Goal: Check status: Check status

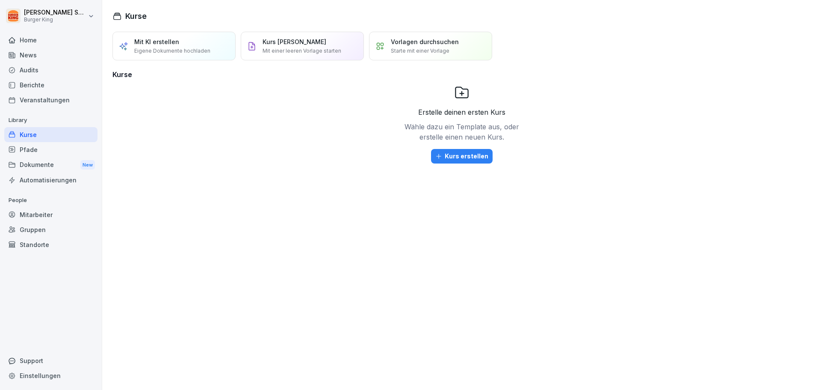
click at [23, 47] on div "News" at bounding box center [50, 54] width 93 height 15
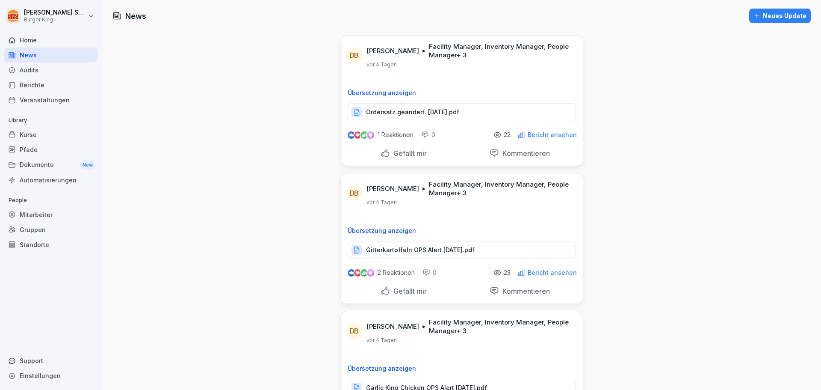
click at [459, 109] on p "Ordersatz.geändert. [DATE].pdf" at bounding box center [412, 112] width 93 height 9
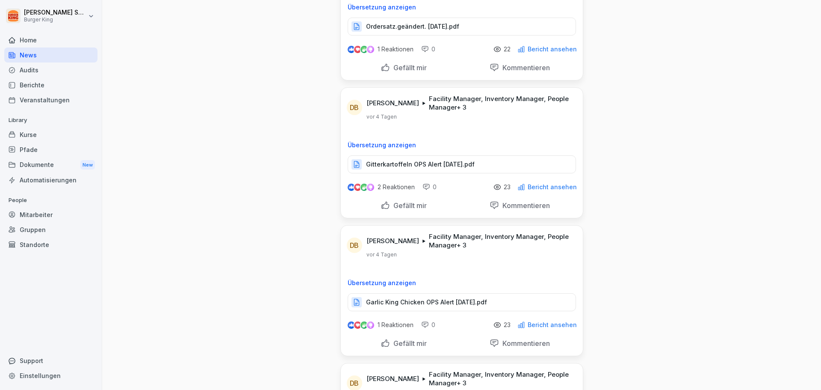
click at [452, 298] on p "Garlic King Chicken OPS Alert [DATE].pdf" at bounding box center [426, 302] width 121 height 9
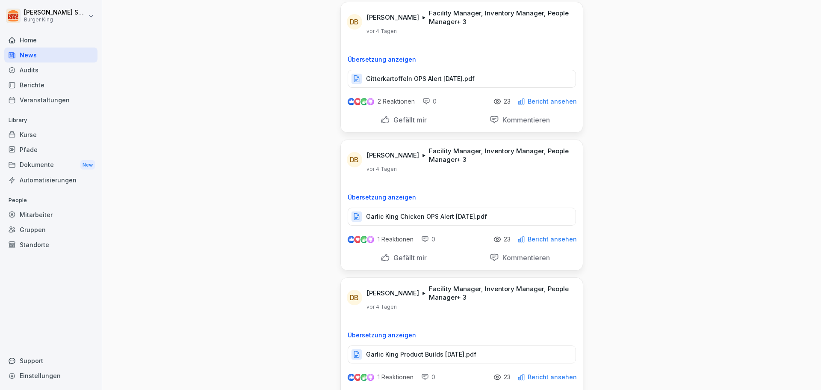
click at [425, 352] on p "Garlic King Product Builds [DATE].pdf" at bounding box center [421, 354] width 110 height 9
drag, startPoint x: 48, startPoint y: 99, endPoint x: 47, endPoint y: 104, distance: 4.7
click at [47, 104] on div "Veranstaltungen" at bounding box center [50, 99] width 93 height 15
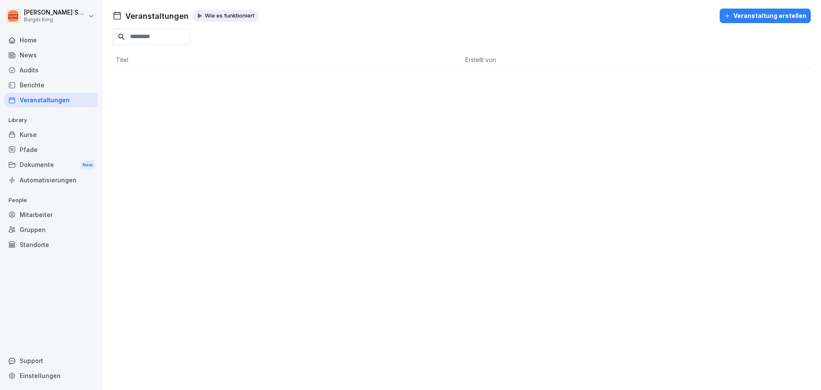
click at [48, 244] on div "Standorte" at bounding box center [50, 244] width 93 height 15
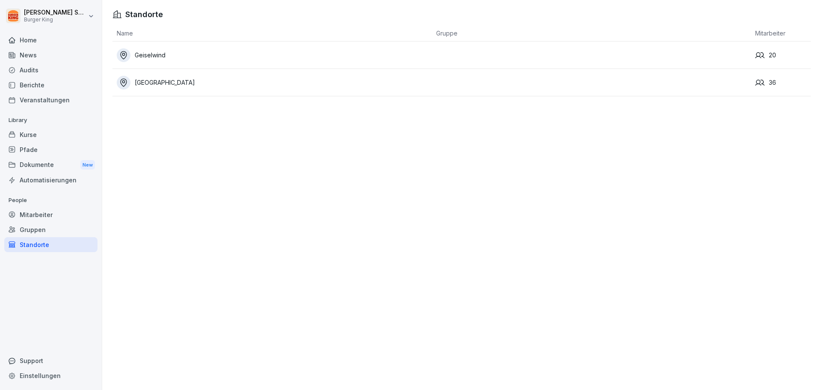
click at [46, 210] on div "Mitarbeiter" at bounding box center [50, 214] width 93 height 15
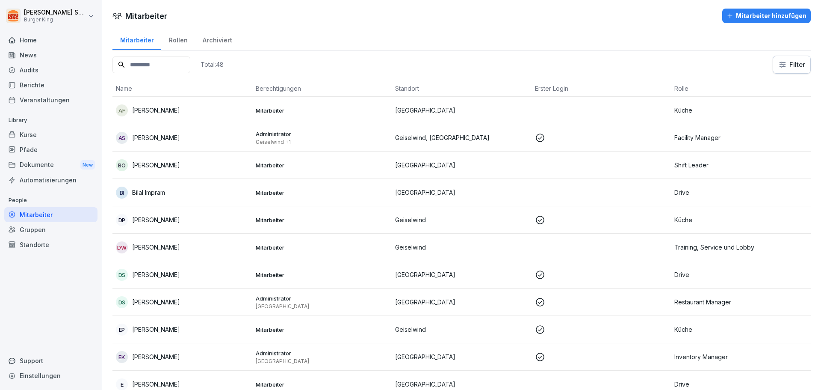
click at [52, 217] on div "Mitarbeiter" at bounding box center [50, 214] width 93 height 15
click at [354, 140] on p "Geiselwind +1" at bounding box center [322, 142] width 133 height 7
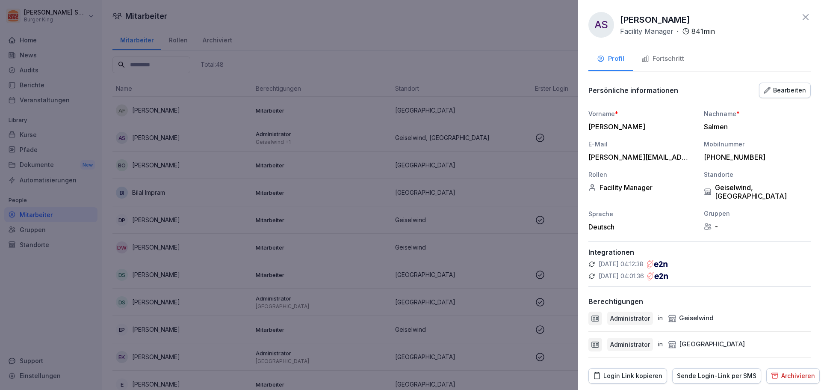
click at [656, 56] on div "Fortschritt" at bounding box center [663, 59] width 43 height 10
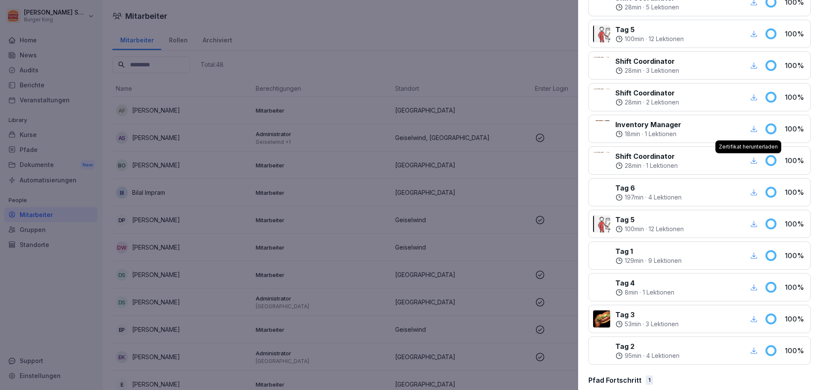
scroll to position [50, 0]
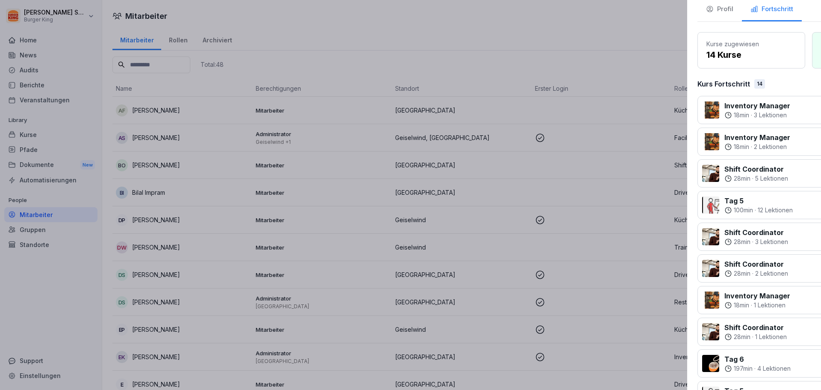
click at [474, 139] on div at bounding box center [410, 195] width 821 height 390
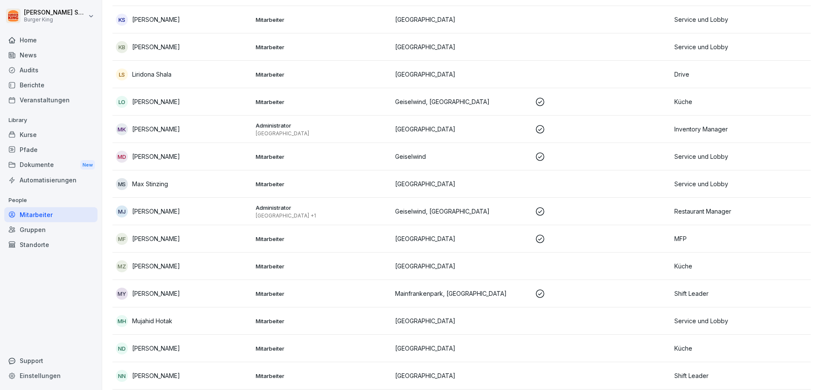
scroll to position [813, 0]
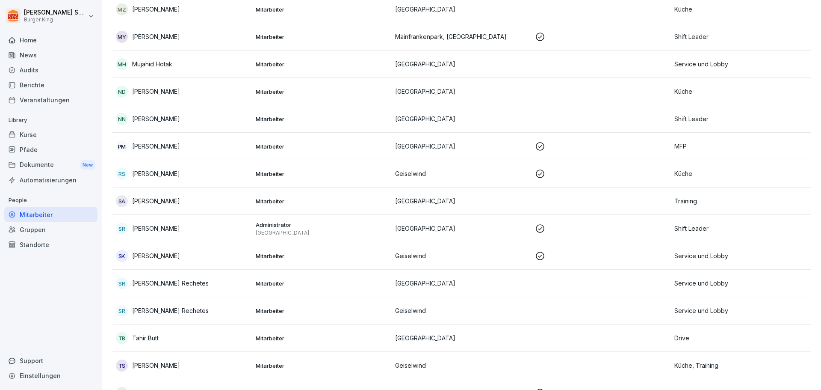
click at [157, 307] on p "[PERSON_NAME] Rechetes" at bounding box center [170, 310] width 77 height 9
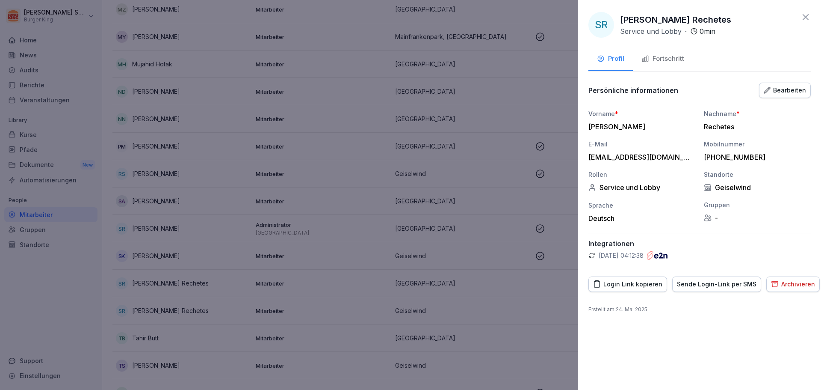
click at [665, 64] on button "Fortschritt" at bounding box center [663, 59] width 60 height 23
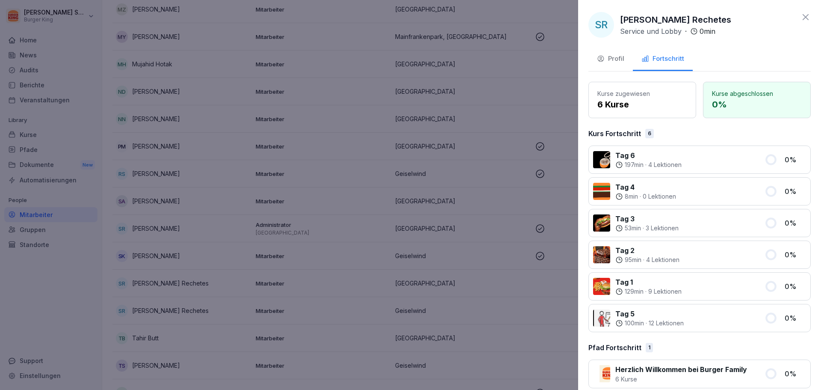
click at [351, 98] on div at bounding box center [410, 195] width 821 height 390
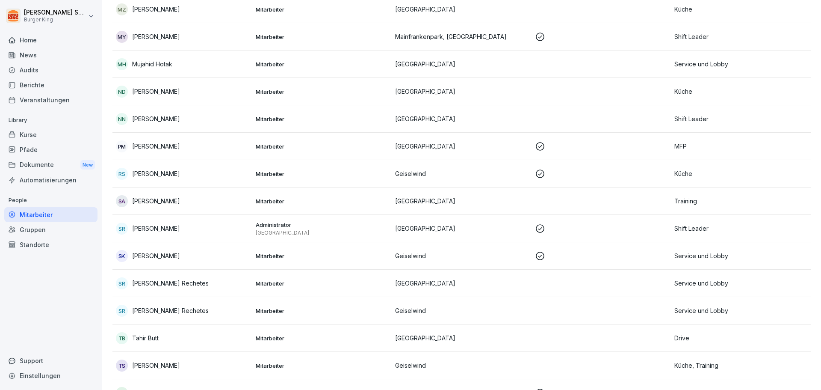
click at [410, 277] on td "[GEOGRAPHIC_DATA]" at bounding box center [462, 282] width 140 height 27
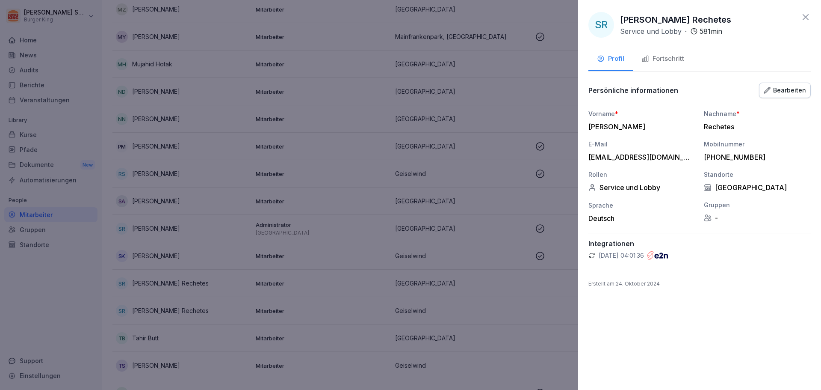
click at [651, 59] on div "Fortschritt" at bounding box center [663, 59] width 43 height 10
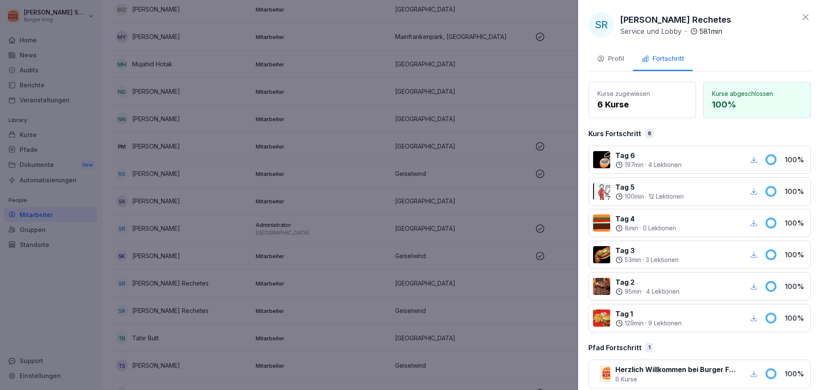
click at [538, 88] on div at bounding box center [410, 195] width 821 height 390
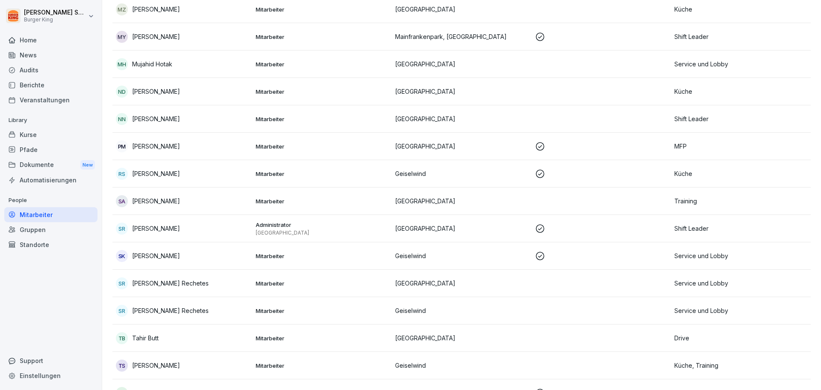
click at [650, 313] on td at bounding box center [602, 310] width 140 height 27
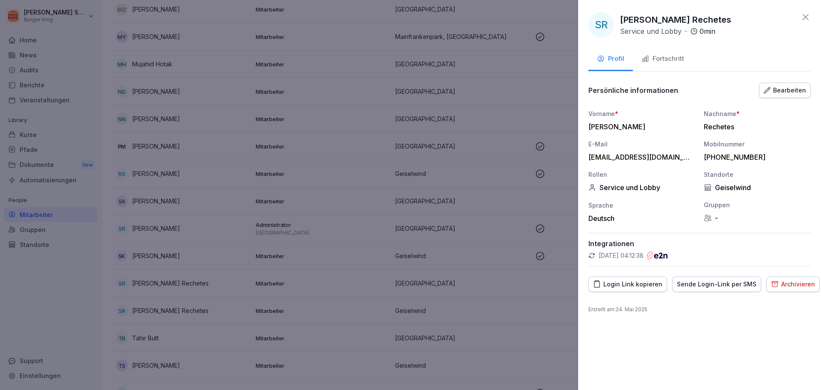
click at [657, 54] on div "Fortschritt" at bounding box center [663, 59] width 43 height 10
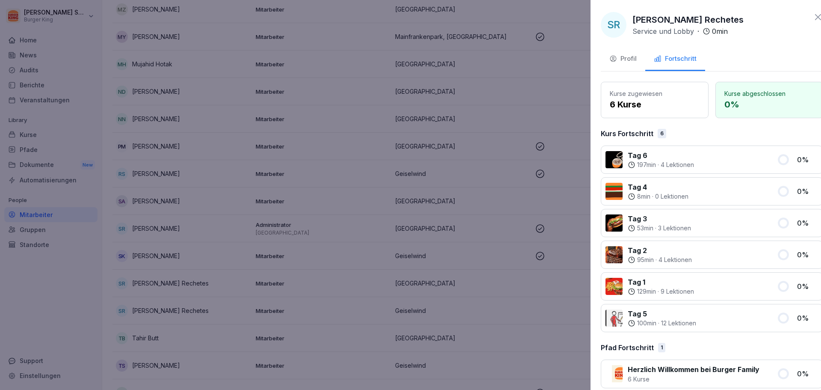
click at [520, 87] on div at bounding box center [410, 195] width 821 height 390
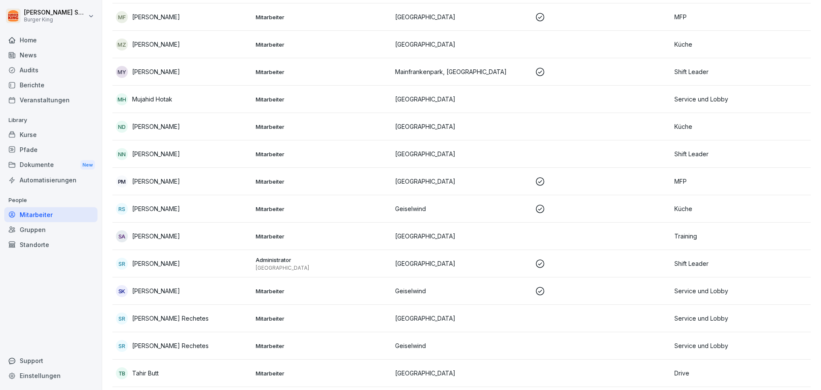
scroll to position [949, 0]
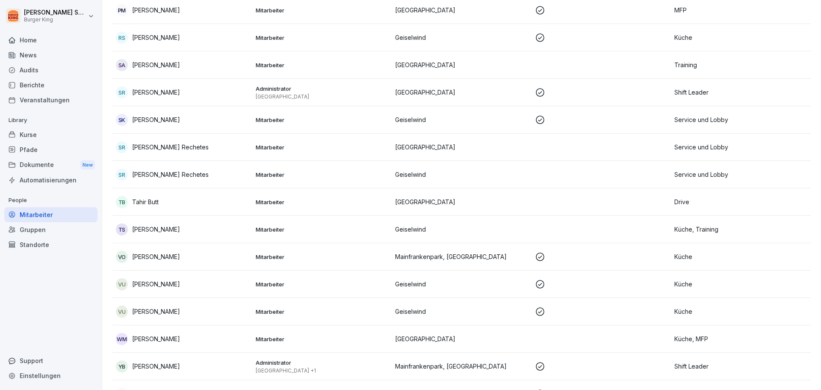
click at [148, 364] on p "[PERSON_NAME]" at bounding box center [156, 365] width 48 height 9
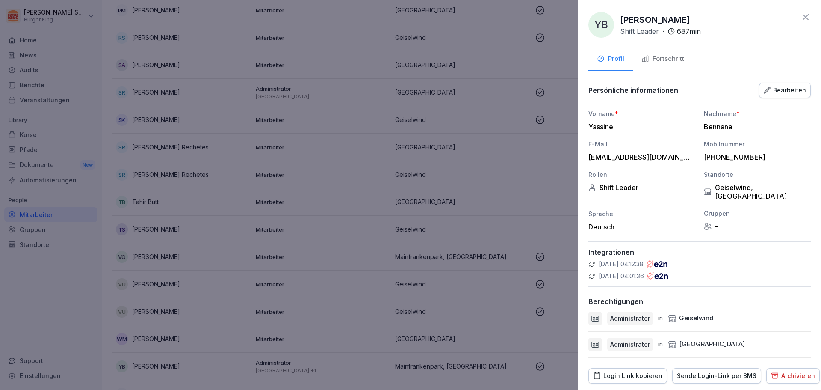
click at [654, 53] on button "Fortschritt" at bounding box center [663, 59] width 60 height 23
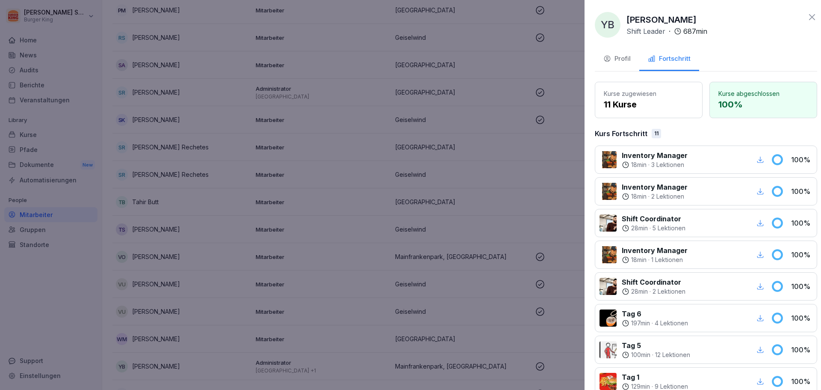
click at [403, 101] on div at bounding box center [410, 195] width 821 height 390
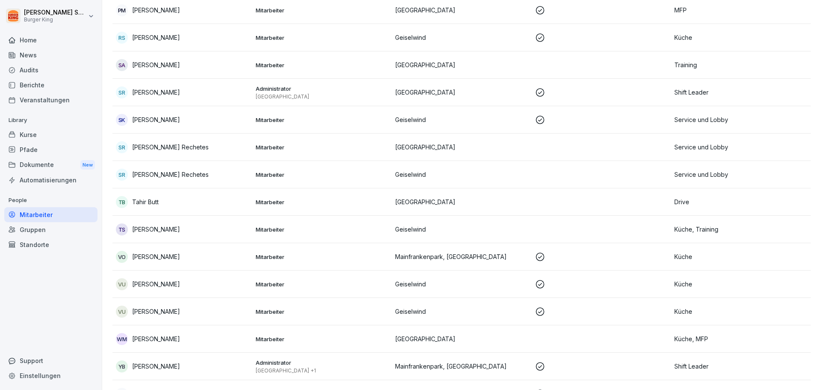
click at [18, 37] on div "Home" at bounding box center [50, 40] width 93 height 15
